Goal: Check status

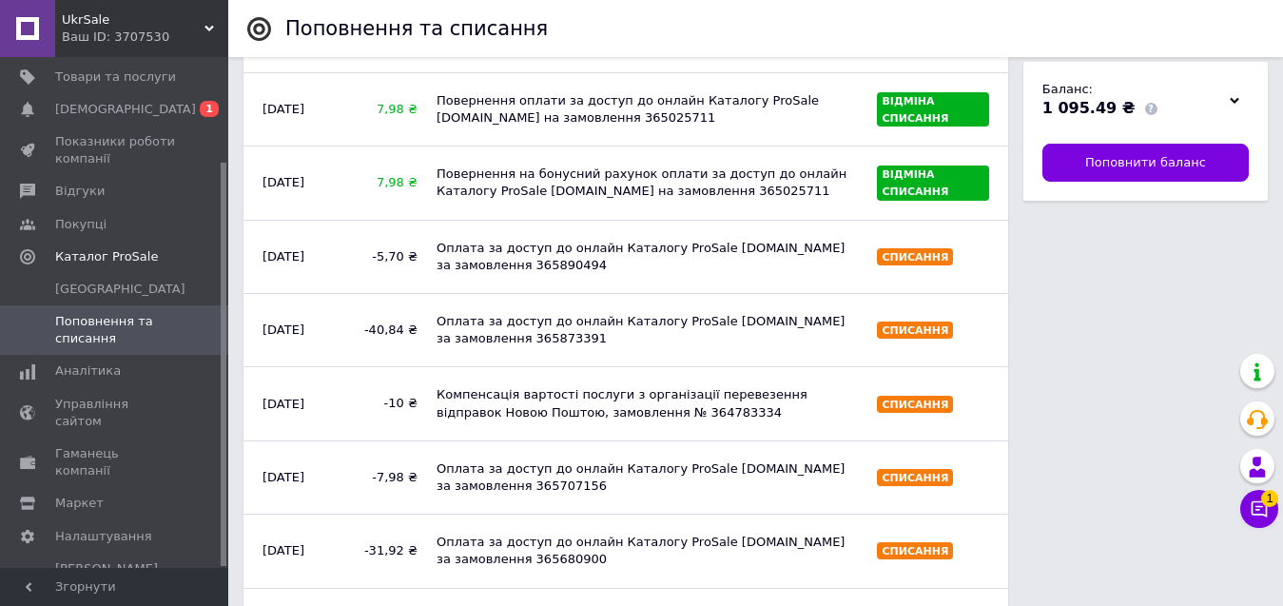
scroll to position [1656, 0]
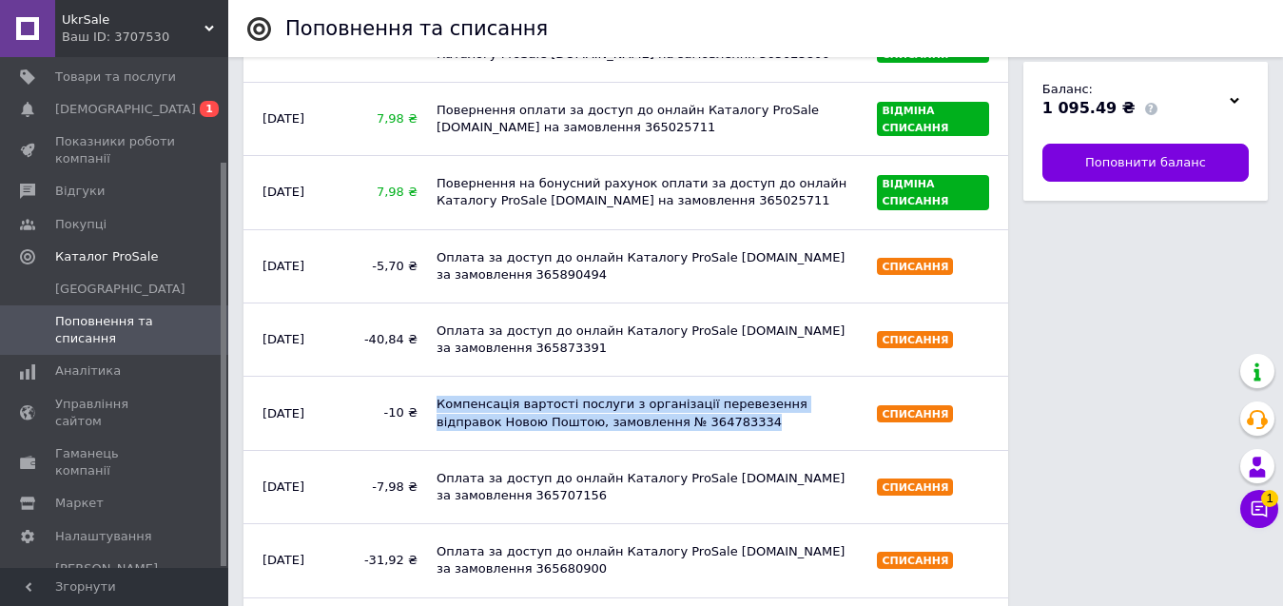
drag, startPoint x: 691, startPoint y: 426, endPoint x: 438, endPoint y: 409, distance: 253.5
click at [438, 409] on div "Компенсація вартості послуги з організації перевезення відправок Новою Поштою, …" at bounding box center [647, 412] width 440 height 53
drag, startPoint x: 257, startPoint y: 405, endPoint x: 696, endPoint y: 430, distance: 440.1
click at [696, 430] on div "Дата Cума Примітка Тип [DATE] -7,98 ₴ Оплата за доступ до онлайн Каталогу ProSa…" at bounding box center [626, 210] width 784 height 3442
copy div "[DATE] -10 ₴ Компенсація вартості послуги з організації перевезення відправок Н…"
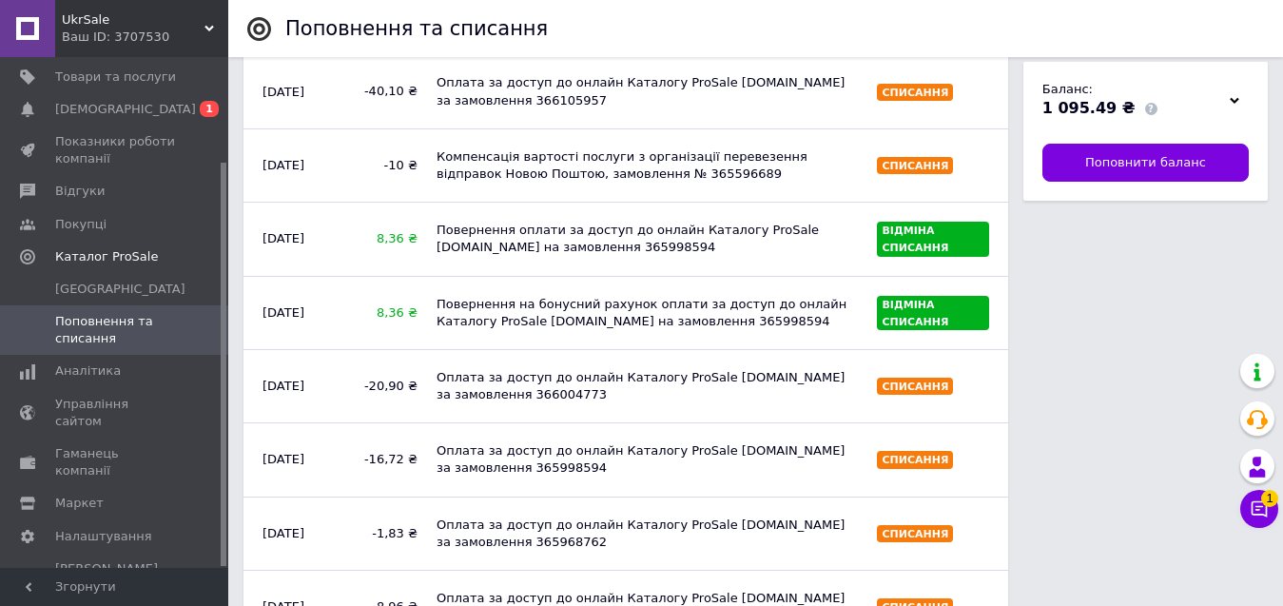
scroll to position [705, 0]
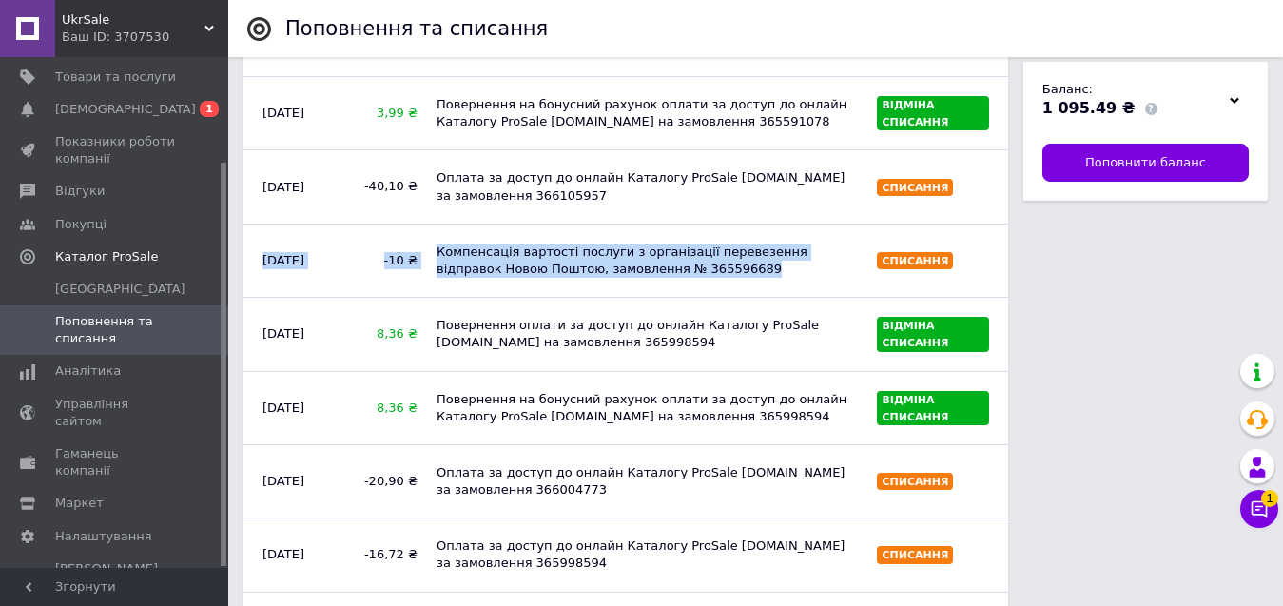
drag, startPoint x: 257, startPoint y: 243, endPoint x: 680, endPoint y: 266, distance: 423.8
copy div "[DATE] -10 ₴ Компенсація вартості послуги з організації перевезення відправок Н…"
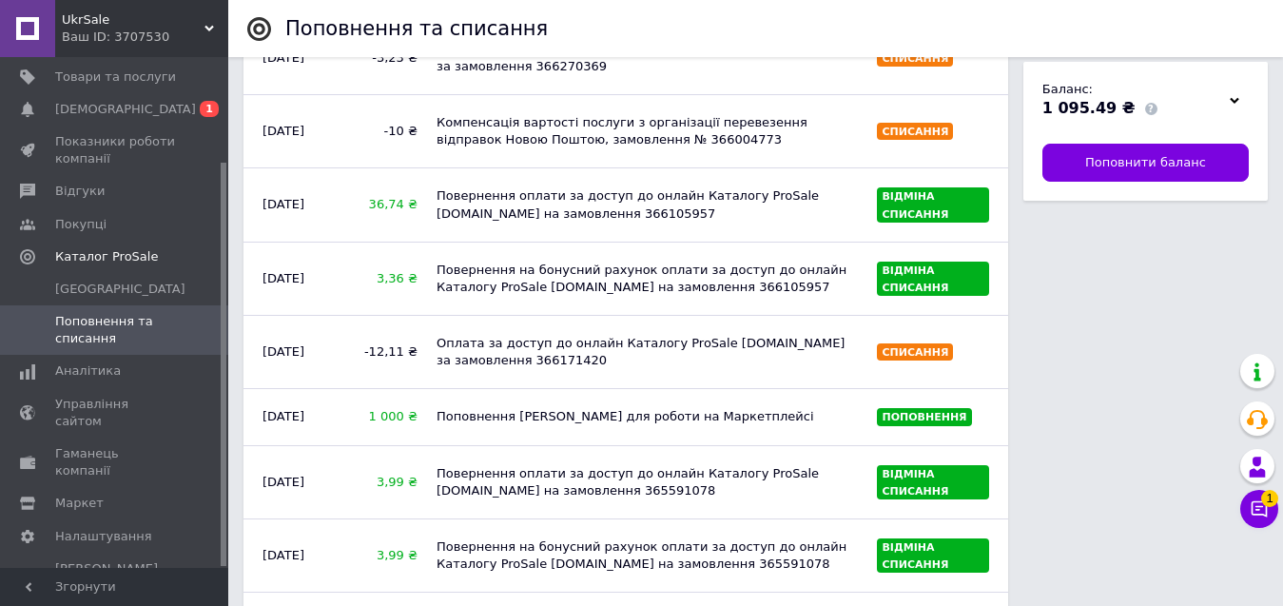
scroll to position [229, 0]
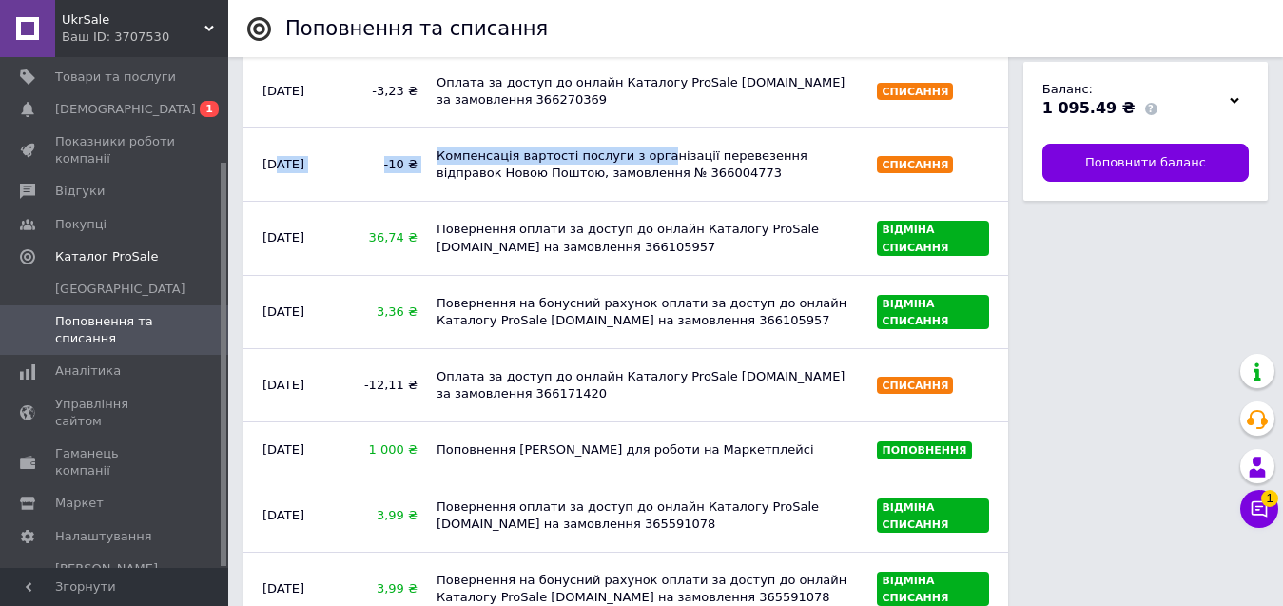
drag, startPoint x: 277, startPoint y: 142, endPoint x: 642, endPoint y: 163, distance: 365.8
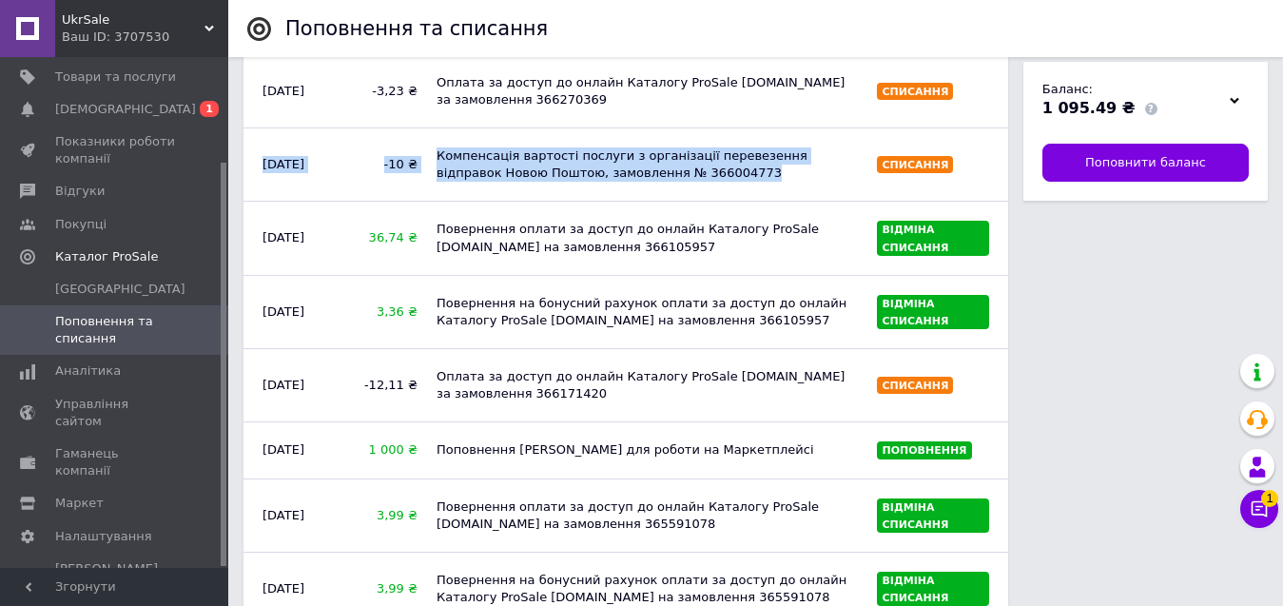
drag, startPoint x: 259, startPoint y: 131, endPoint x: 691, endPoint y: 167, distance: 434.2
copy div "[DATE] -10 ₴ Компенсація вартості послуги з організації перевезення відправок Н…"
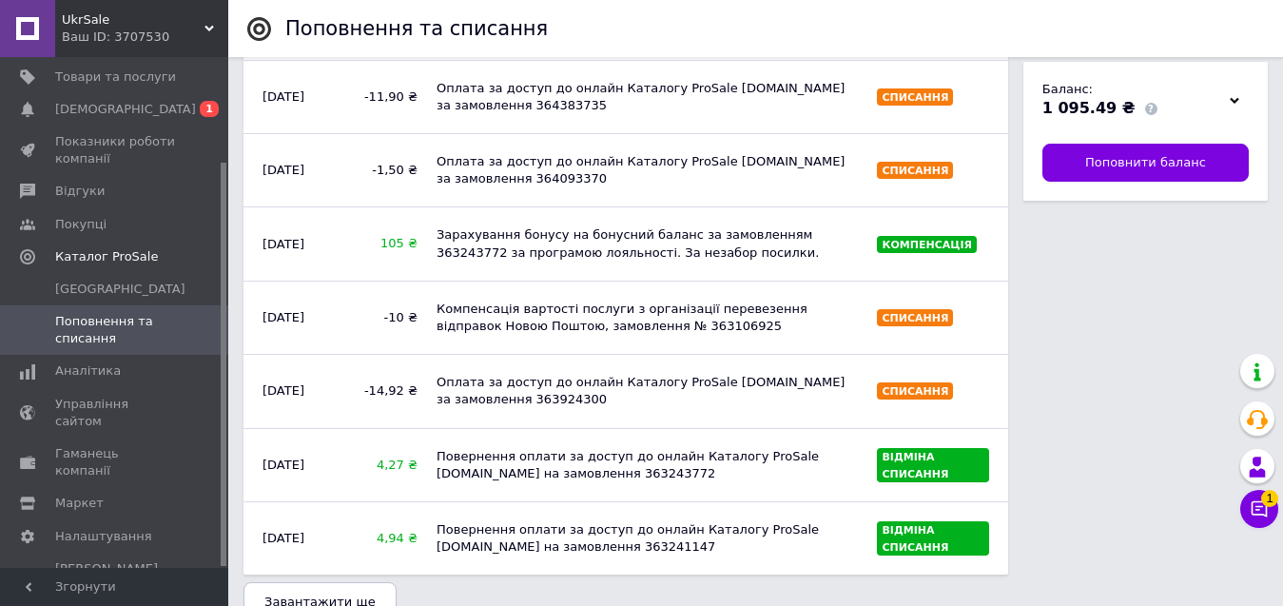
scroll to position [3032, 0]
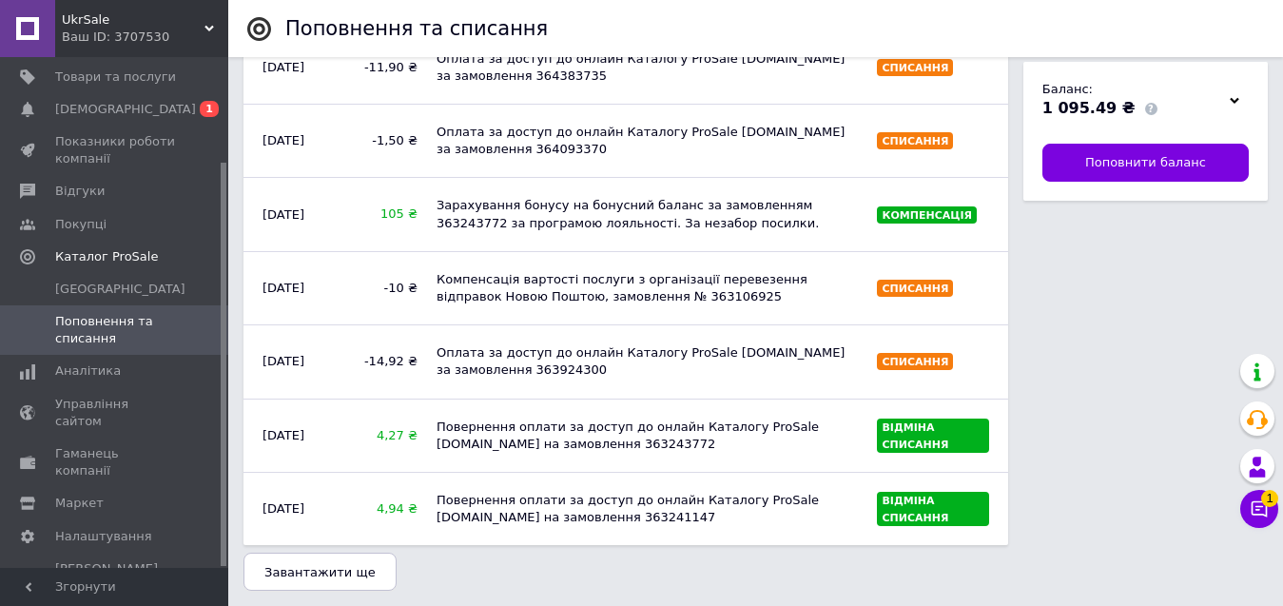
click at [356, 572] on span "Завантажити ще" at bounding box center [319, 572] width 111 height 14
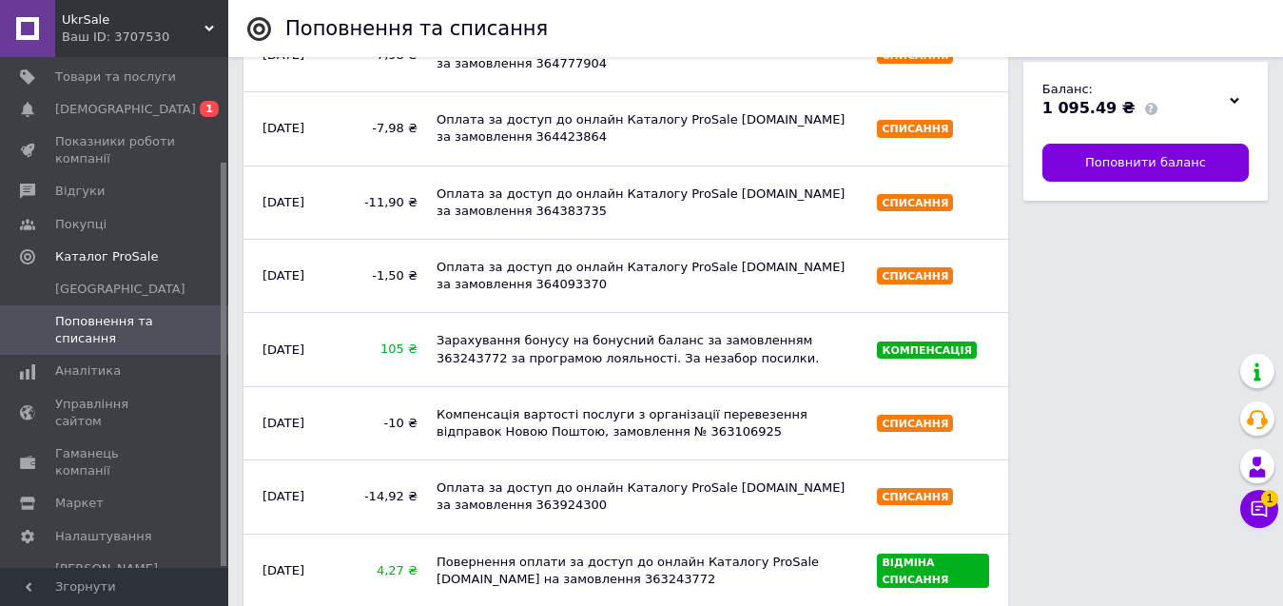
scroll to position [2887, 0]
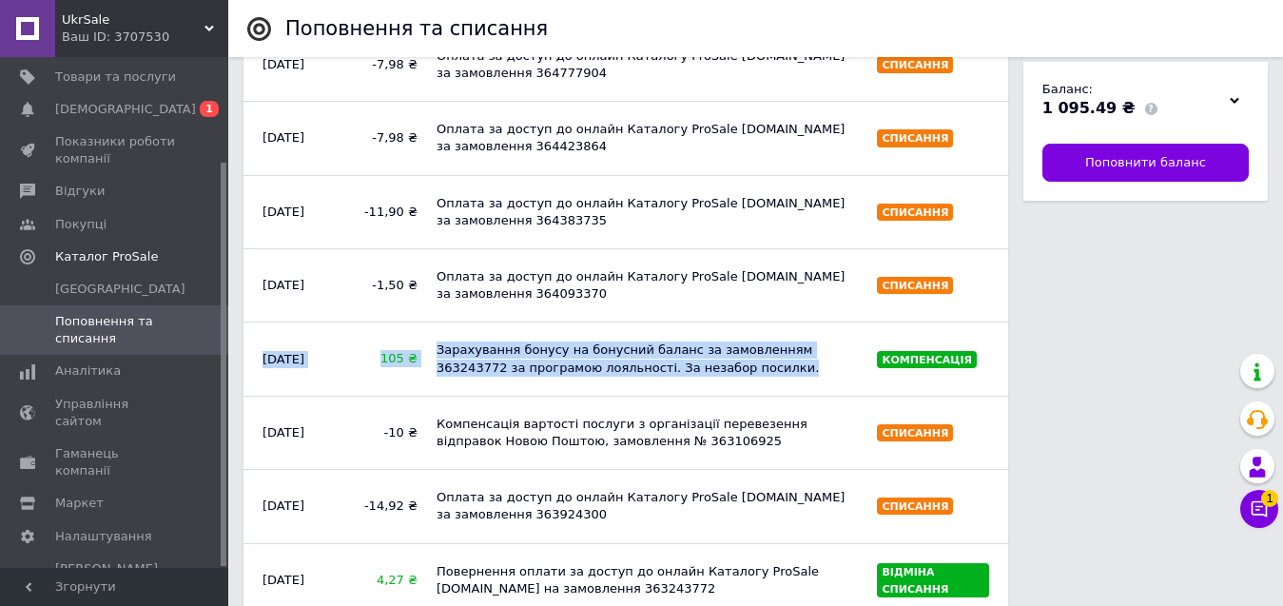
drag, startPoint x: 254, startPoint y: 327, endPoint x: 696, endPoint y: 369, distance: 444.2
copy div "[DATE] 105 ₴ Зарахування бонусу на бонусний баланс за замовленням 363243772 за …"
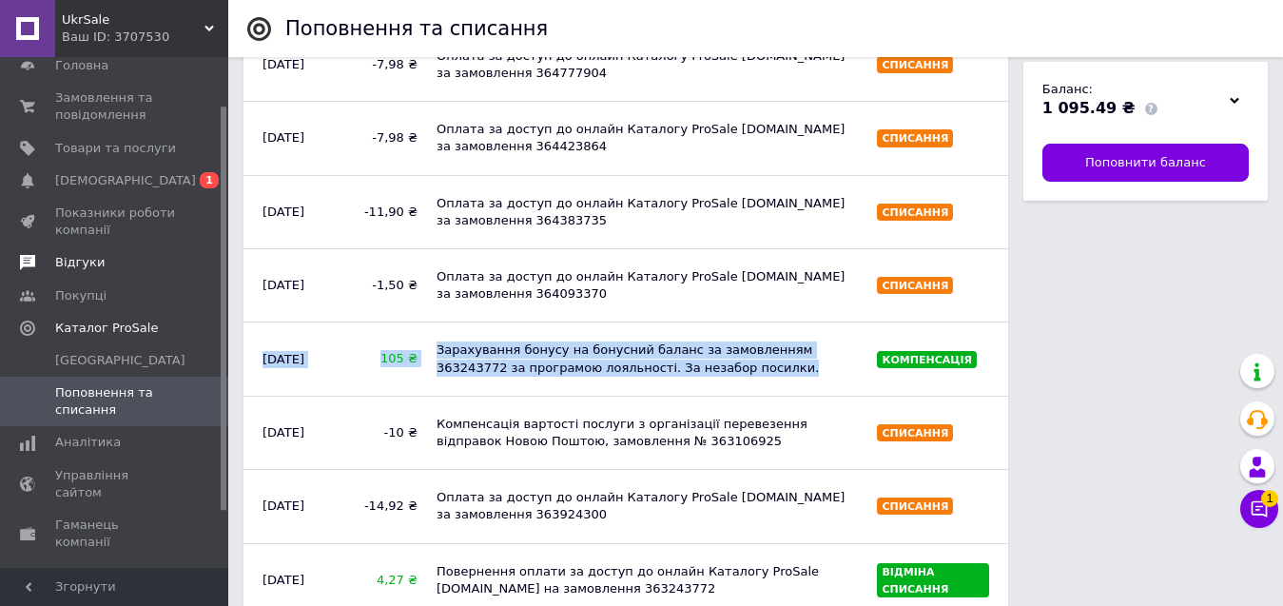
scroll to position [0, 0]
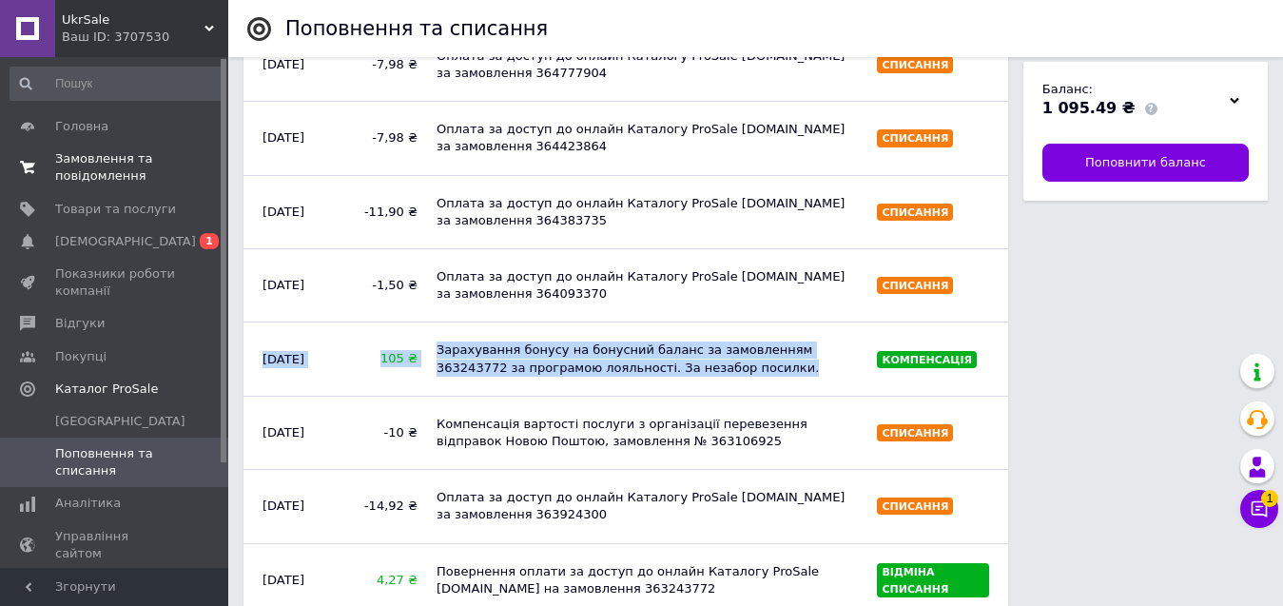
click at [77, 162] on span "Замовлення та повідомлення" at bounding box center [115, 167] width 121 height 34
